Goal: Information Seeking & Learning: Learn about a topic

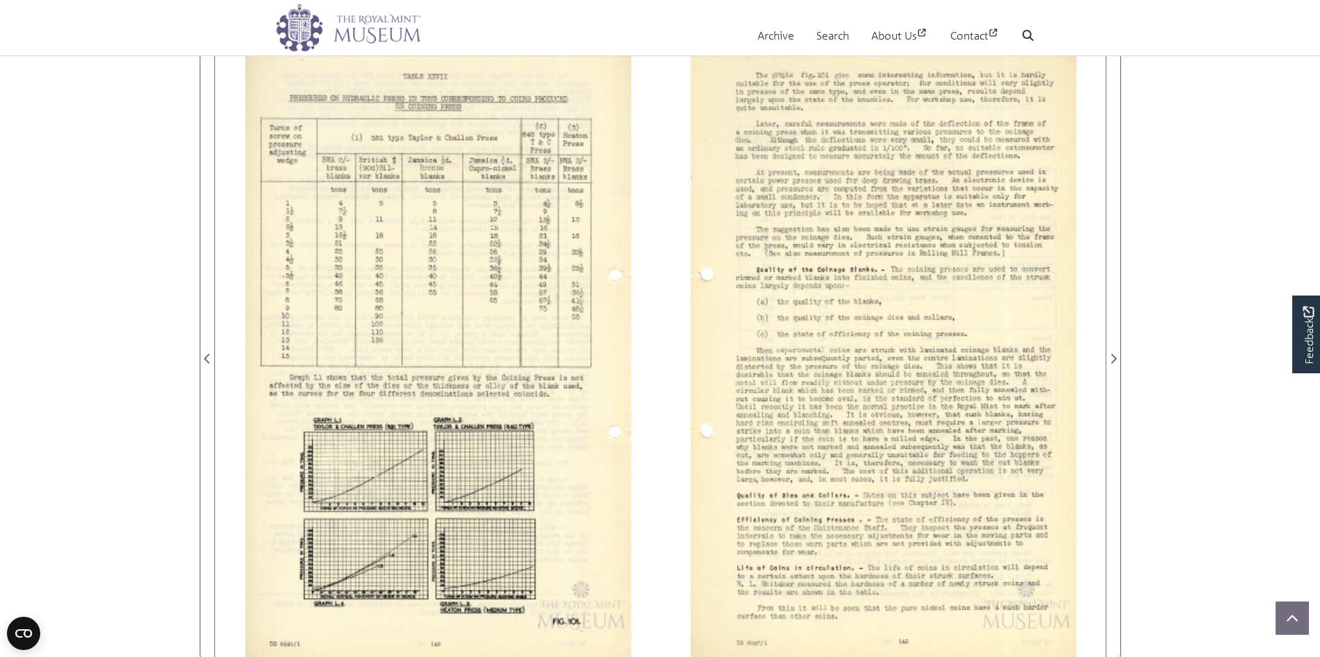
scroll to position [339, 0]
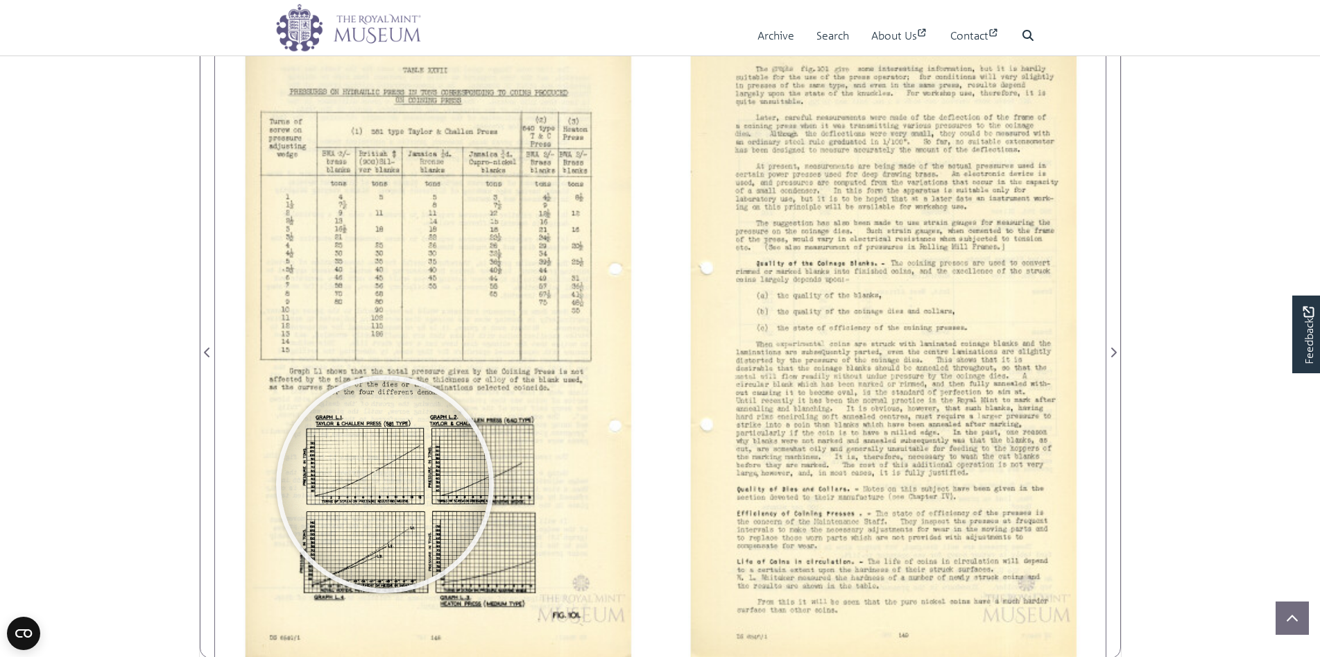
click at [385, 486] on div at bounding box center [385, 484] width 208 height 208
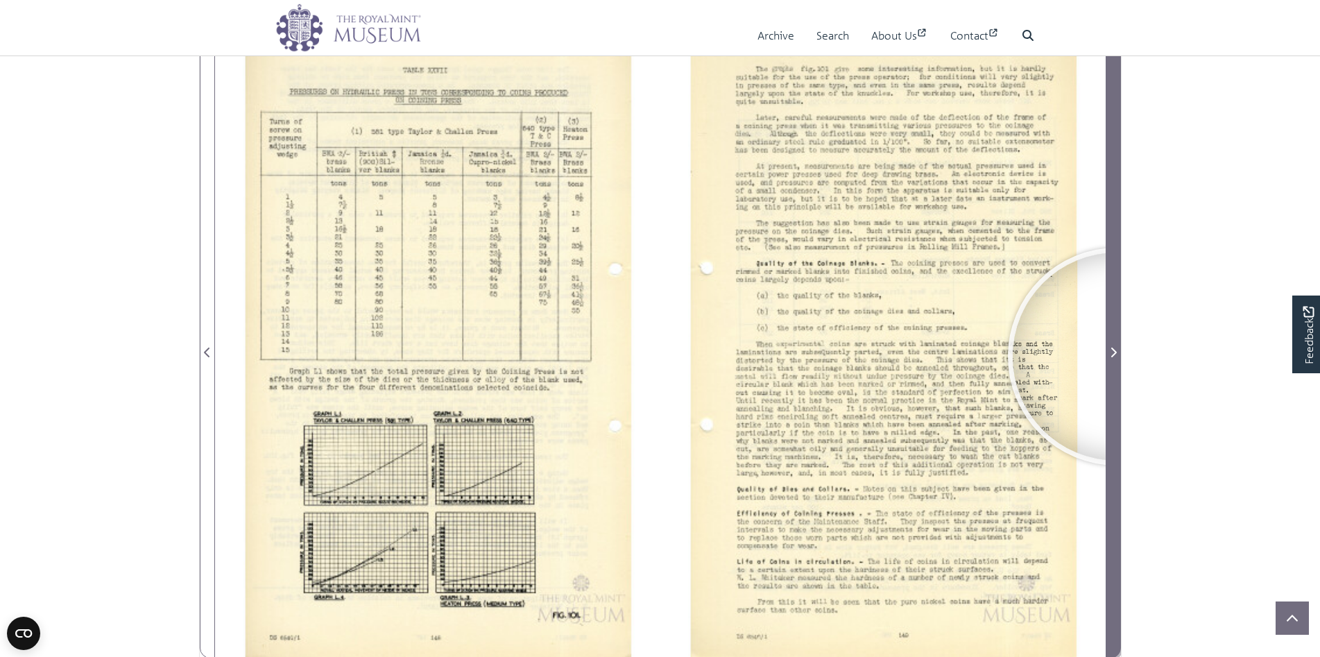
click at [1117, 357] on span "Next Page" at bounding box center [1114, 352] width 14 height 17
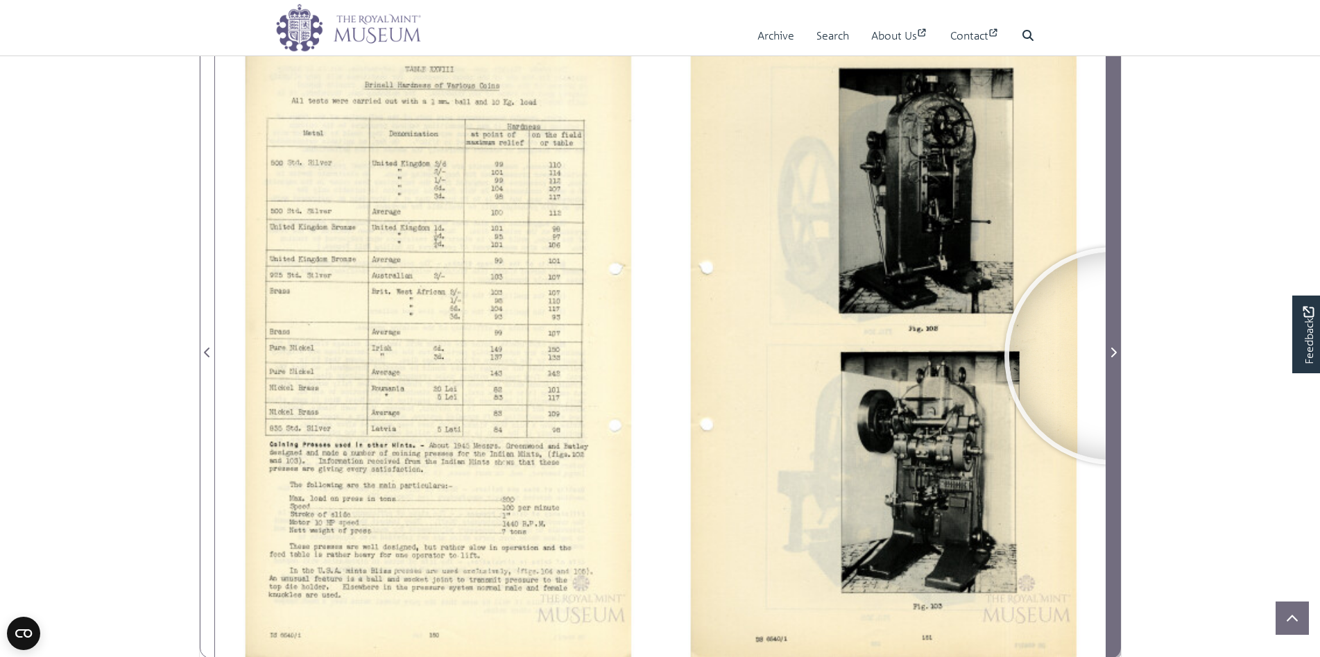
click at [1113, 356] on icon "Next Page" at bounding box center [1113, 352] width 7 height 11
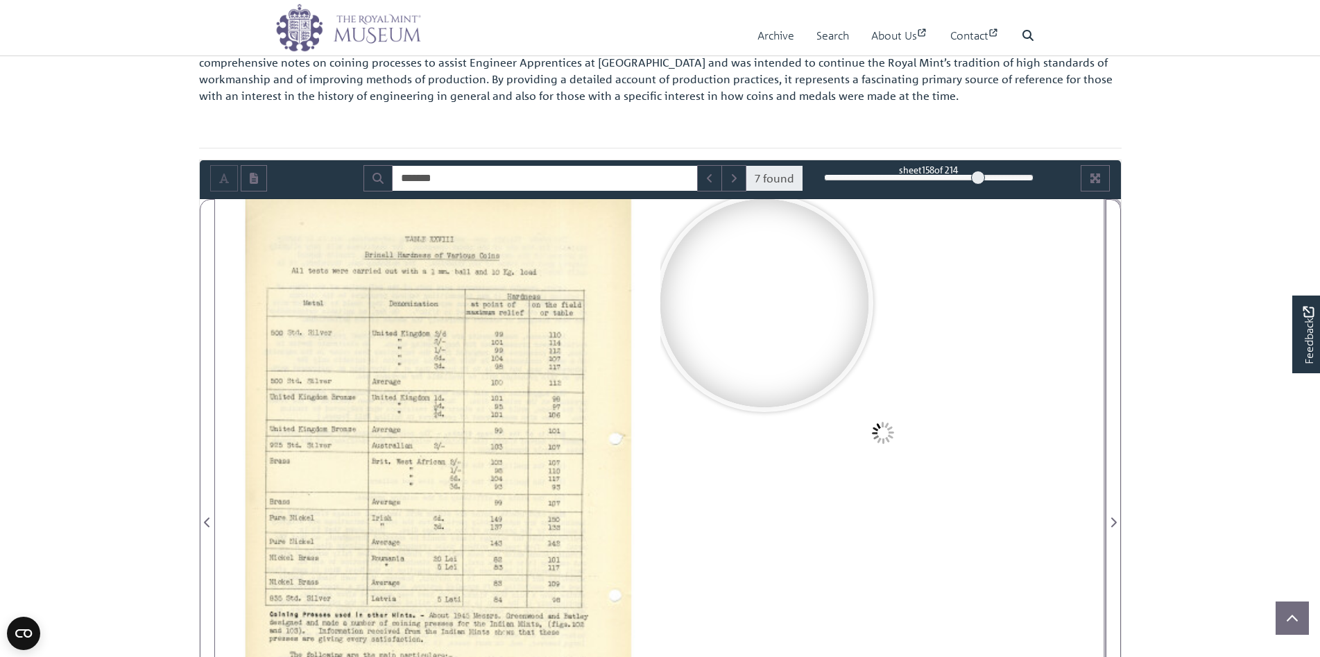
scroll to position [131, 0]
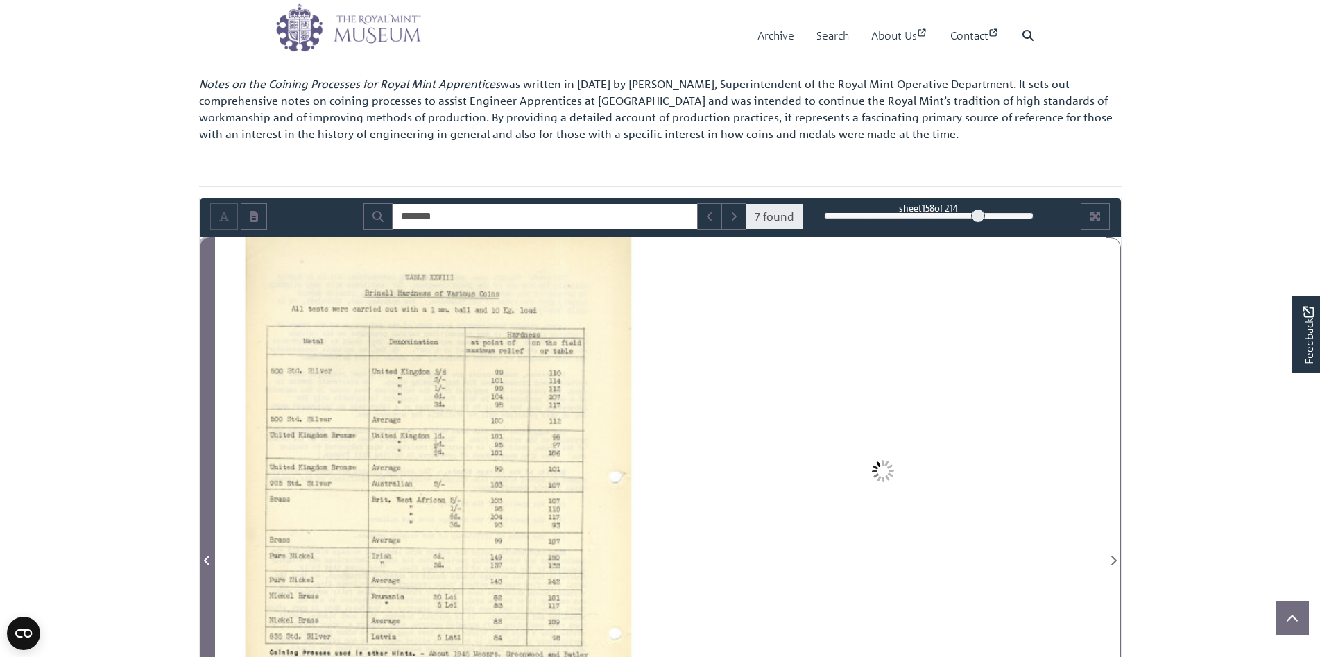
click at [210, 559] on icon "Previous Page" at bounding box center [207, 560] width 7 height 11
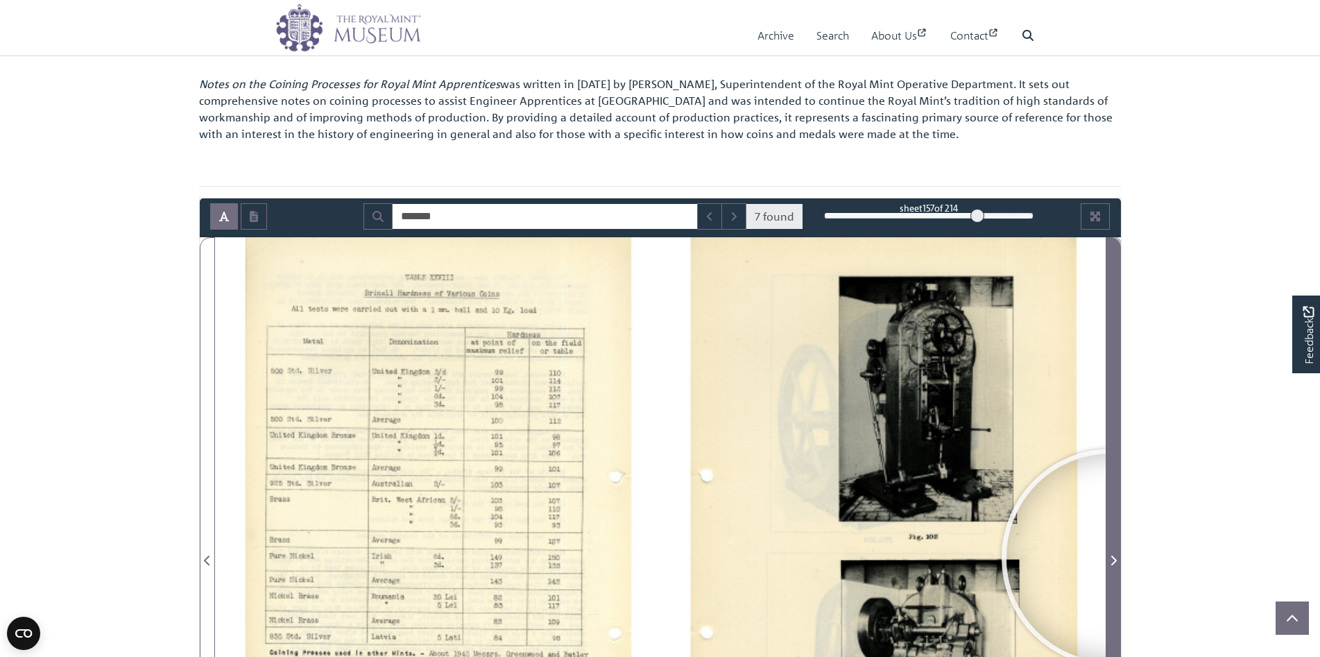
click at [1111, 558] on icon "Next Page" at bounding box center [1113, 560] width 7 height 11
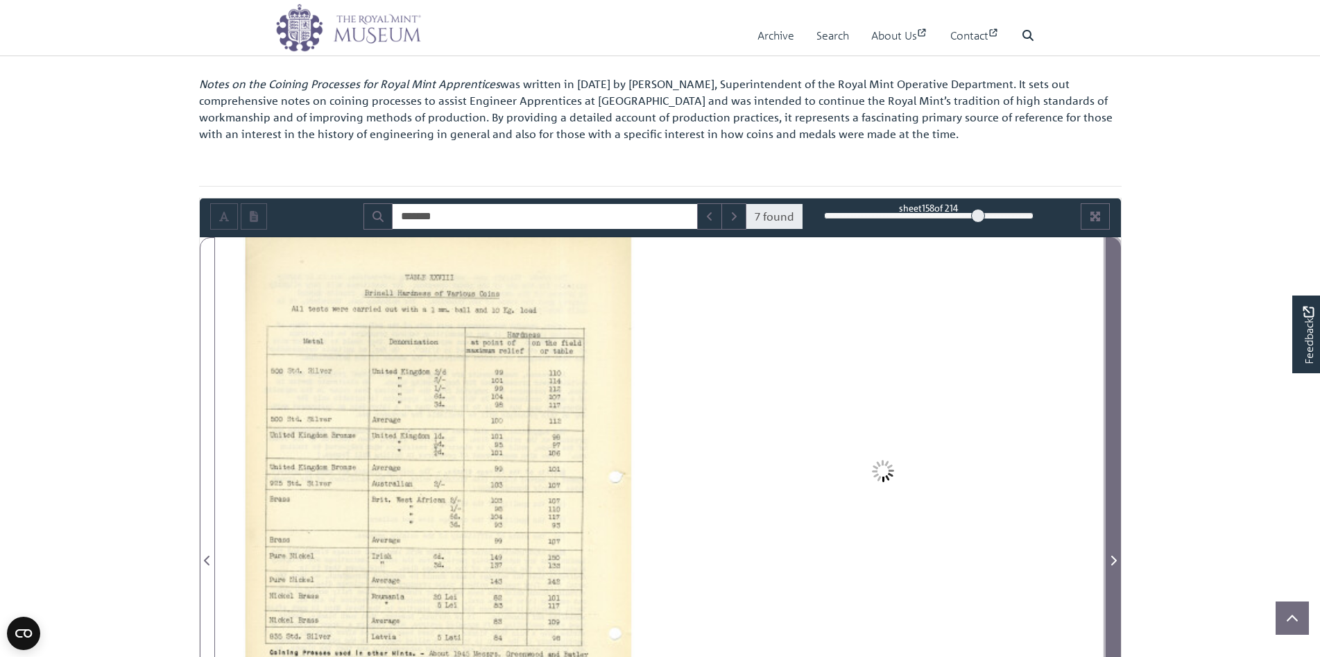
click at [1111, 558] on icon "Next Page" at bounding box center [1113, 560] width 7 height 11
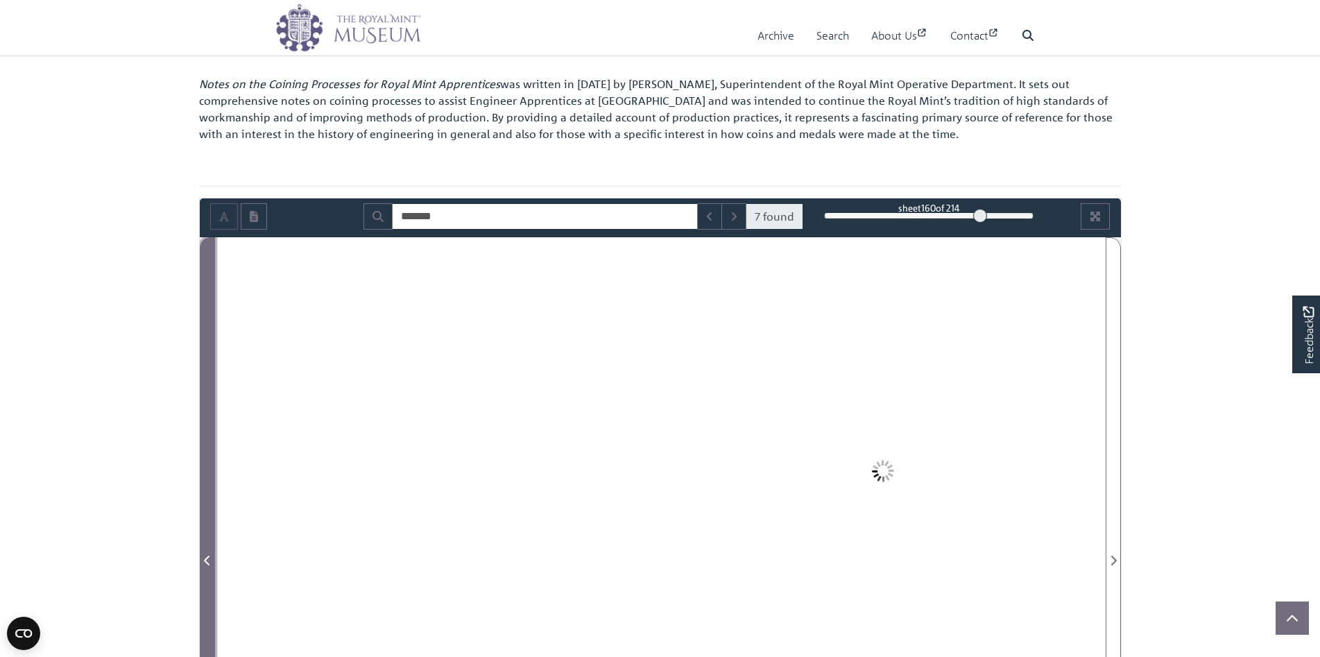
click at [205, 560] on icon "Previous Page" at bounding box center [207, 561] width 6 height 10
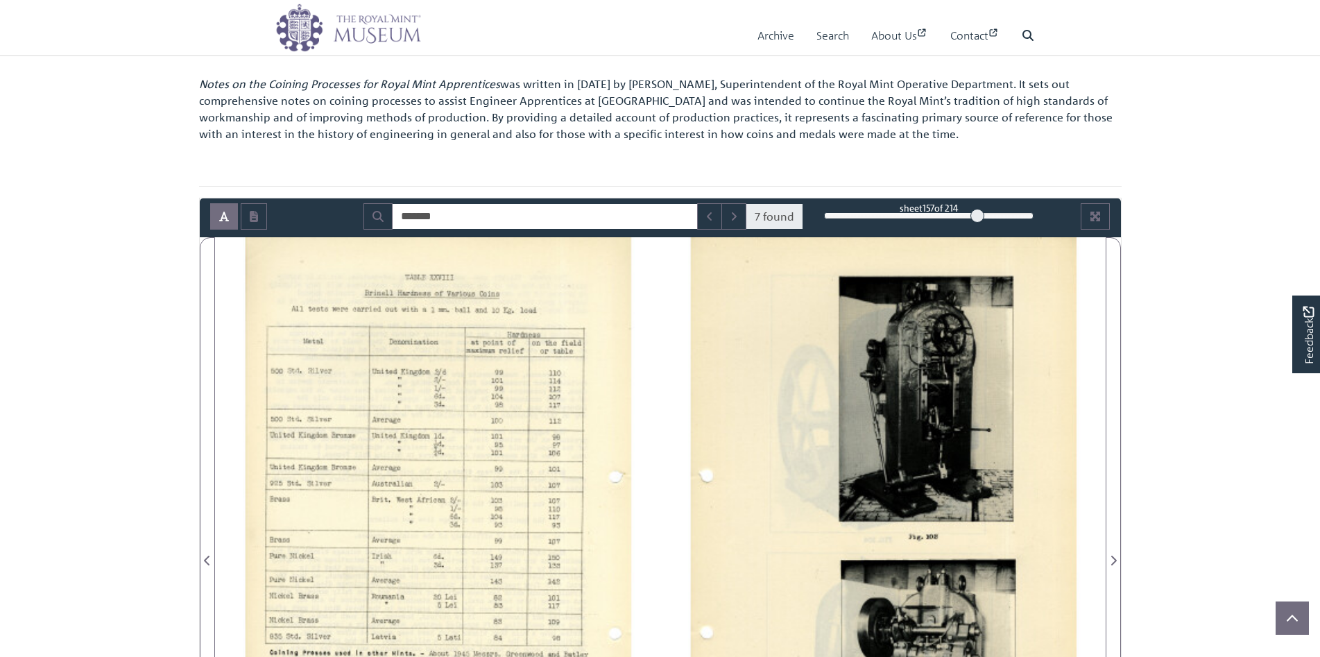
scroll to position [131, 0]
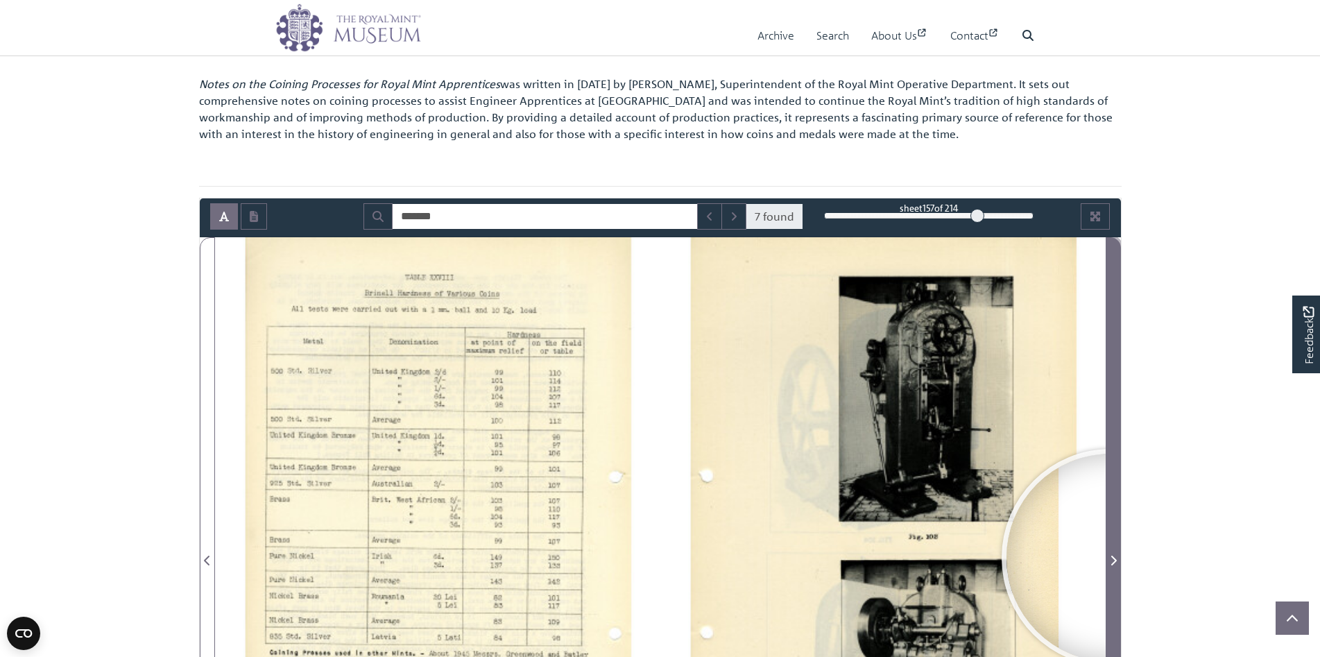
click at [1111, 558] on icon "Next Page" at bounding box center [1113, 560] width 7 height 11
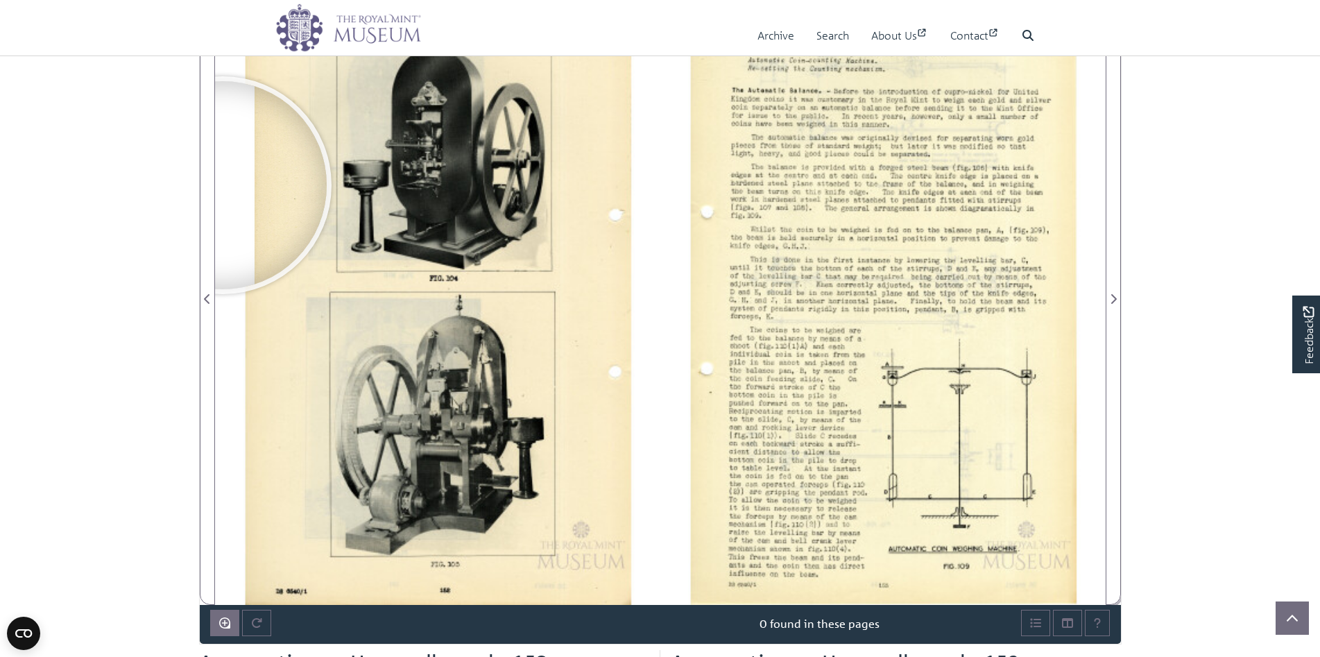
scroll to position [409, 0]
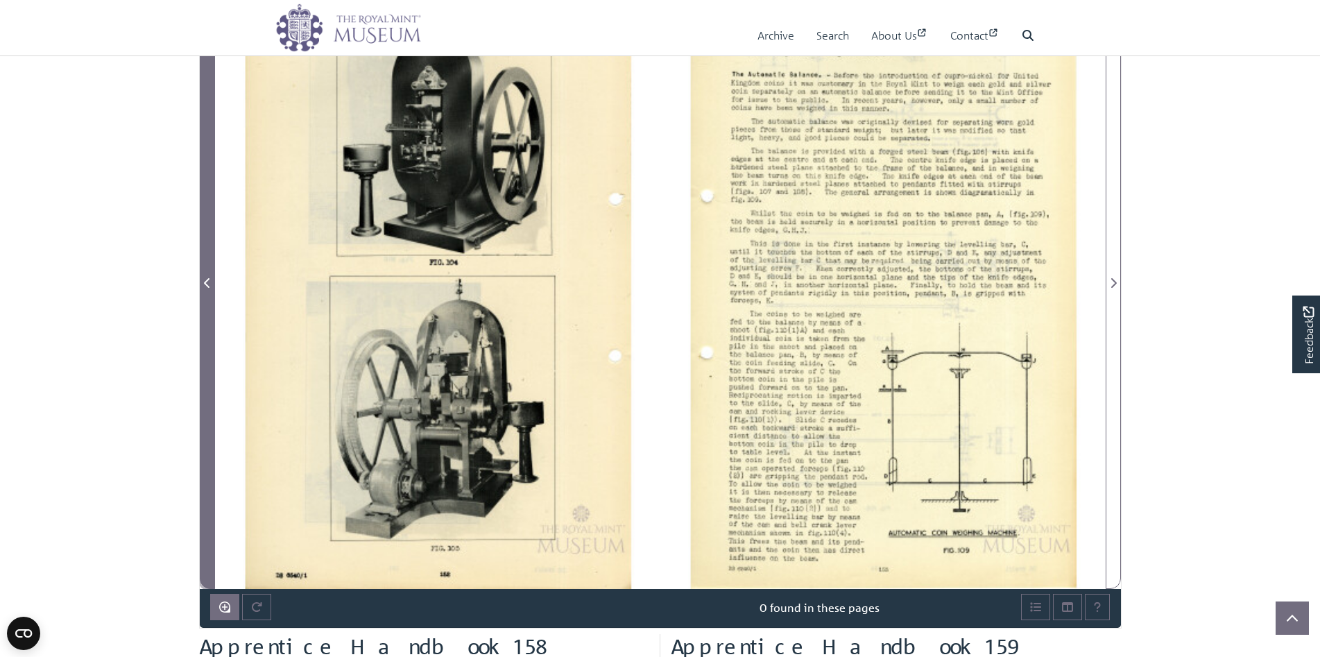
click at [207, 287] on icon "Previous Page" at bounding box center [207, 283] width 6 height 10
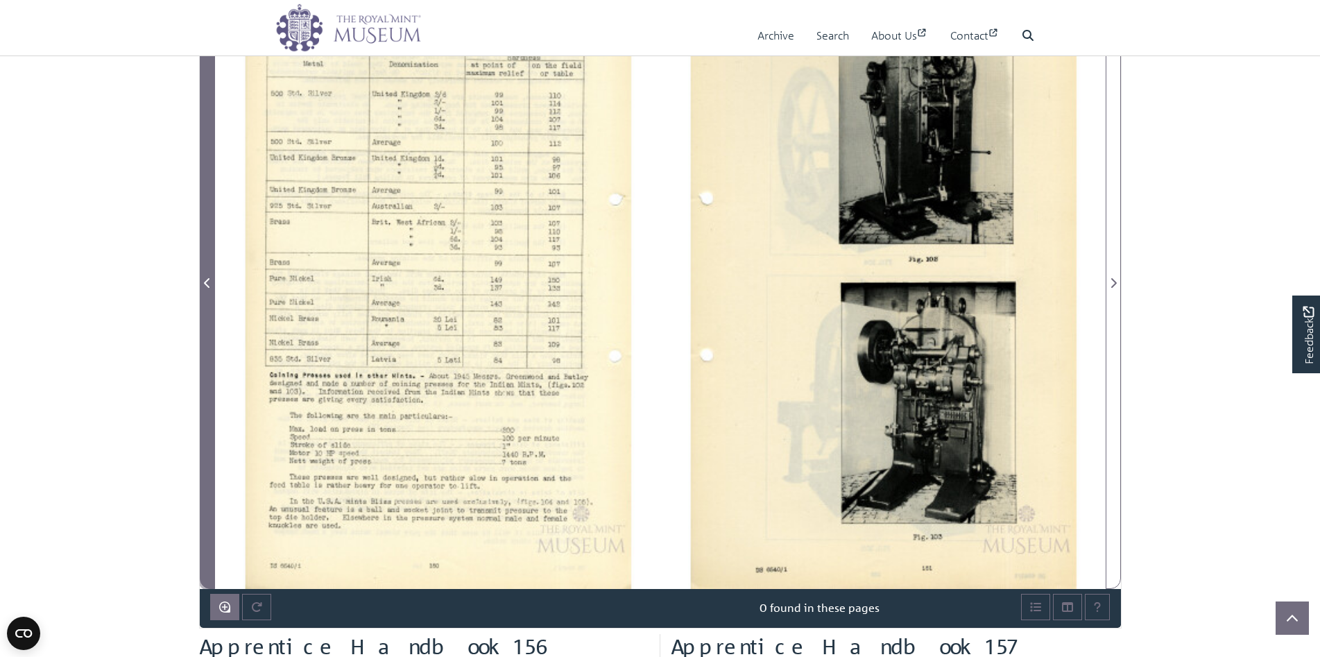
click at [207, 287] on icon "Previous Page" at bounding box center [207, 283] width 6 height 10
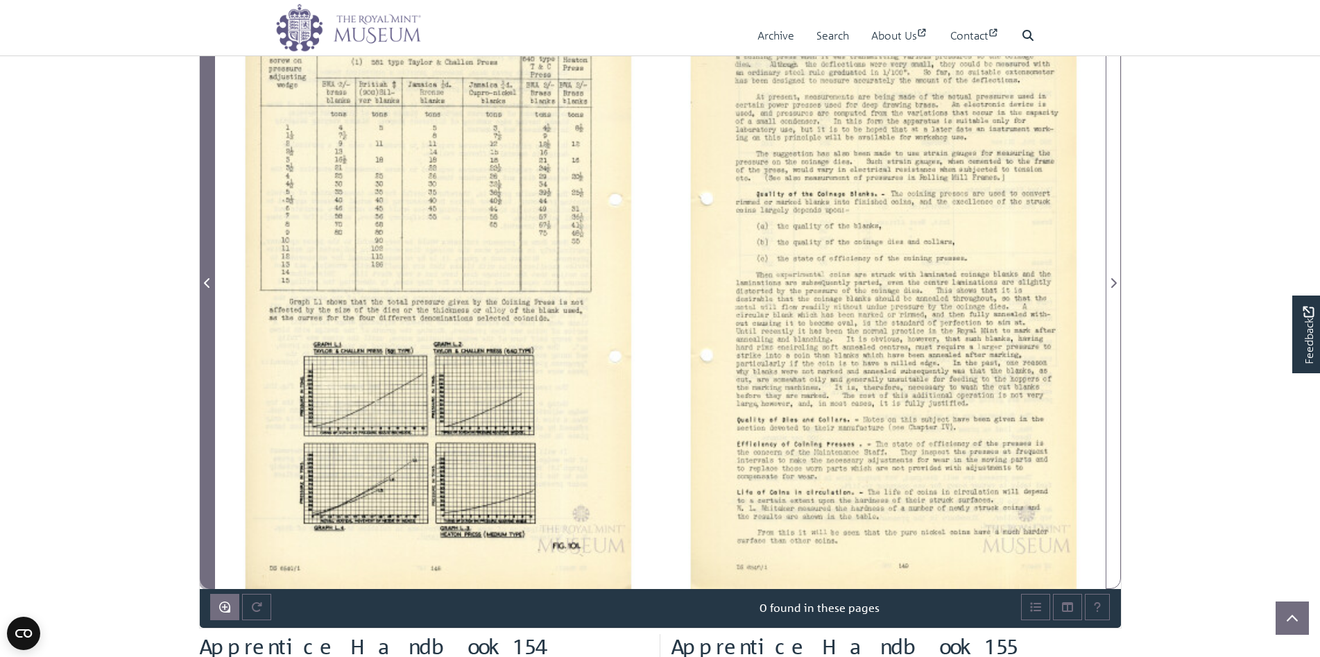
click at [209, 284] on icon "Previous Page" at bounding box center [207, 283] width 7 height 11
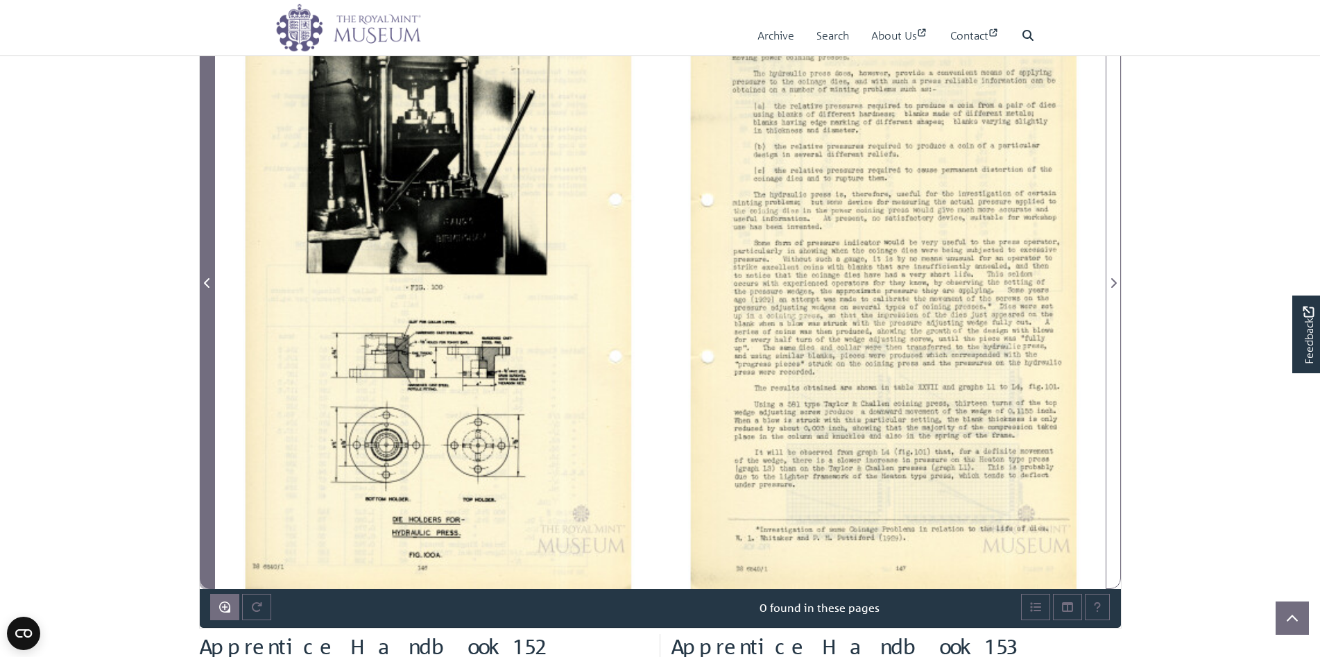
click at [211, 284] on span "Previous Page" at bounding box center [207, 283] width 14 height 17
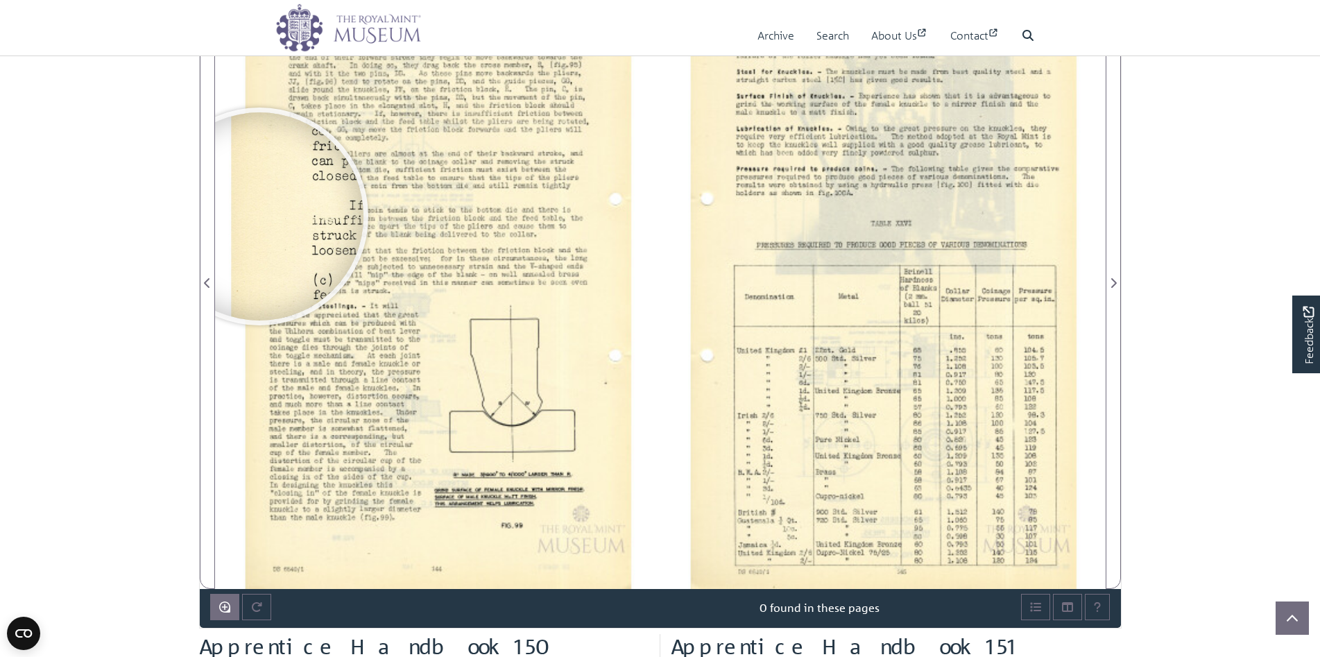
click at [46, 298] on body "Menu Archive Search About Us Contact" at bounding box center [660, 351] width 1320 height 1520
